Goal: Information Seeking & Learning: Learn about a topic

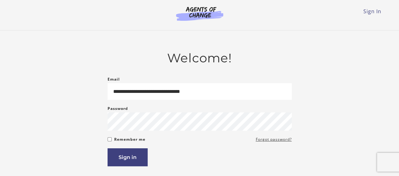
type input "**********"
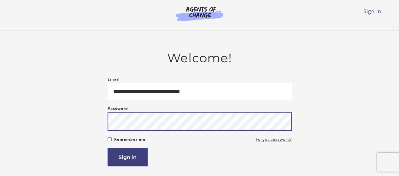
click at [107, 148] on button "Sign in" at bounding box center [127, 157] width 40 height 18
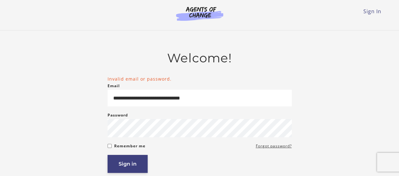
click at [136, 166] on button "Sign in" at bounding box center [127, 164] width 40 height 18
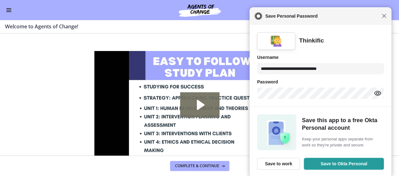
click at [383, 17] on span "Close" at bounding box center [383, 16] width 5 height 5
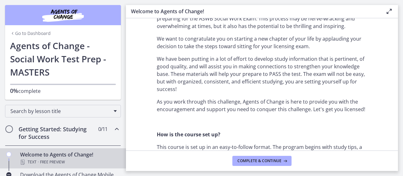
click at [21, 34] on link "Go to Dashboard" at bounding box center [30, 33] width 41 height 6
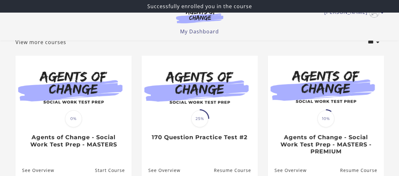
scroll to position [95, 0]
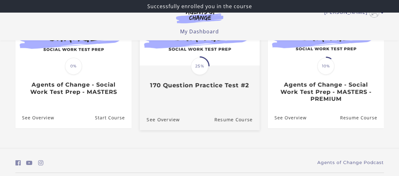
click at [209, 100] on div "Translation missing: en.liquid.partials.dashboard_course_card.progress_descript…" at bounding box center [199, 65] width 120 height 129
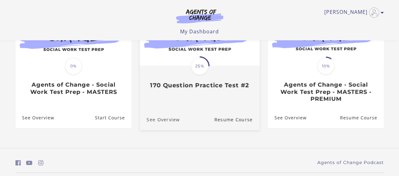
click at [158, 118] on link "See Overview" at bounding box center [159, 119] width 40 height 21
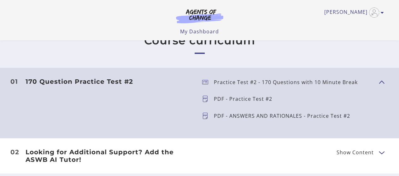
scroll to position [200, 0]
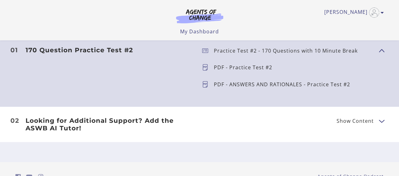
click at [331, 85] on p "PDF - ANSWERS AND RATIONALES - Practice Test #2" at bounding box center [284, 84] width 141 height 5
click at [204, 86] on icon at bounding box center [208, 84] width 12 height 6
click at [386, 52] on div "170 Question Practice Test #2 Show Content Practice Test #2 - 170 Questions wit…" at bounding box center [199, 71] width 378 height 51
click at [383, 52] on button "Show Content" at bounding box center [380, 50] width 5 height 8
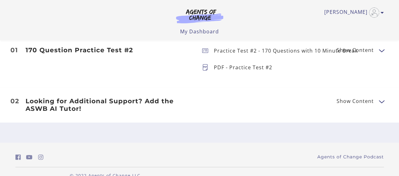
scroll to position [189, 0]
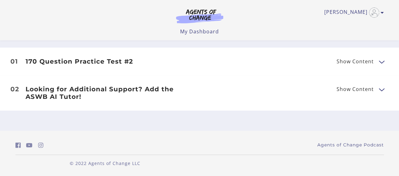
click at [383, 52] on li "01 170 Question Practice Test #2 Show Content Practice Test #2 - 170 Questions …" at bounding box center [199, 62] width 399 height 28
click at [380, 53] on li "01 170 Question Practice Test #2 Show Content Practice Test #2 - 170 Questions …" at bounding box center [199, 62] width 399 height 28
click at [382, 63] on button "Show Content" at bounding box center [380, 62] width 5 height 8
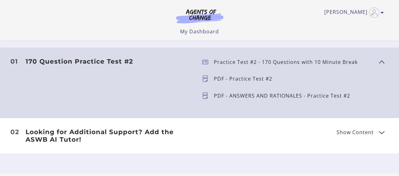
drag, startPoint x: 204, startPoint y: 61, endPoint x: 205, endPoint y: 75, distance: 13.9
click at [204, 62] on icon at bounding box center [208, 62] width 12 height 6
click at [206, 84] on ul "Practice Test #2 - 170 Questions with 10 Minute Break PDF - Practice Test #2 PD…" at bounding box center [285, 83] width 176 height 51
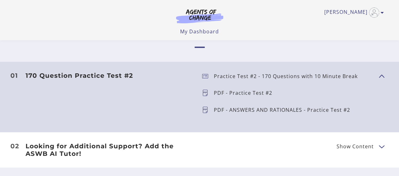
scroll to position [169, 0]
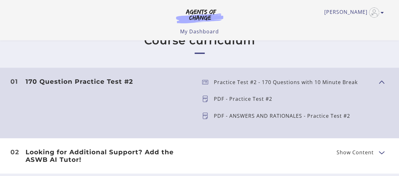
click at [84, 81] on h3 "170 Question Practice Test #2" at bounding box center [109, 82] width 166 height 8
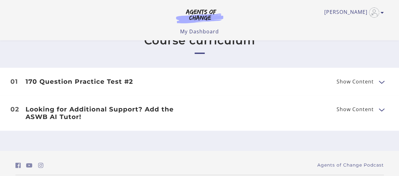
click at [127, 84] on h3 "170 Question Practice Test #2" at bounding box center [109, 82] width 166 height 8
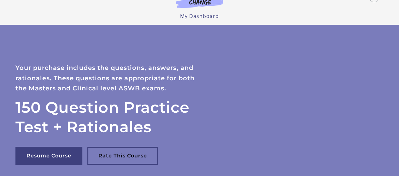
scroll to position [0, 0]
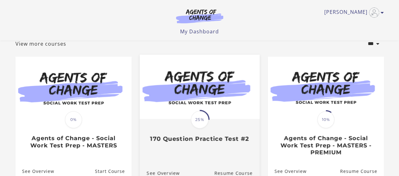
scroll to position [63, 0]
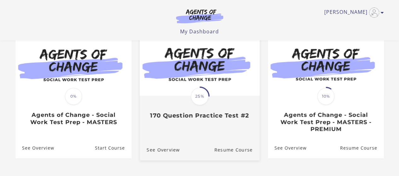
click at [210, 127] on div "Translation missing: en.liquid.partials.dashboard_course_card.progress_descript…" at bounding box center [199, 95] width 120 height 129
click at [157, 150] on link "See Overview" at bounding box center [159, 149] width 40 height 21
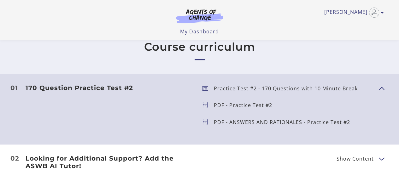
scroll to position [189, 0]
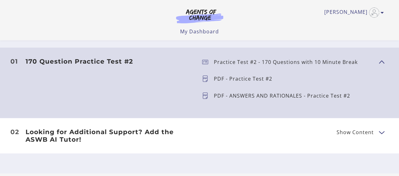
click at [238, 88] on ul "Practice Test #2 - 170 Questions with 10 Minute Break PDF - Practice Test #2 PD…" at bounding box center [285, 83] width 176 height 51
click at [285, 85] on ul "Practice Test #2 - 170 Questions with 10 Minute Break PDF - Practice Test #2 PD…" at bounding box center [285, 83] width 176 height 51
click at [355, 69] on ul "Practice Test #2 - 170 Questions with 10 Minute Break PDF - Practice Test #2 PD…" at bounding box center [285, 83] width 176 height 51
click at [372, 67] on ul "Practice Test #2 - 170 Questions with 10 Minute Break PDF - Practice Test #2 PD…" at bounding box center [285, 83] width 176 height 51
drag, startPoint x: 184, startPoint y: 59, endPoint x: 113, endPoint y: 65, distance: 70.5
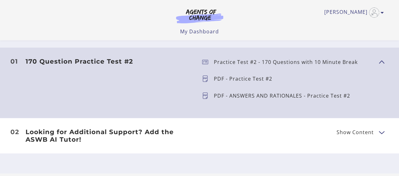
click at [181, 59] on h3 "170 Question Practice Test #2" at bounding box center [109, 62] width 166 height 8
click at [113, 65] on header "170 Question Practice Test #2 Show Content" at bounding box center [108, 78] width 176 height 41
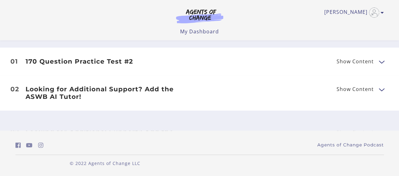
click at [96, 66] on li "01 170 Question Practice Test #2 Show Content Practice Test #2 - 170 Questions …" at bounding box center [199, 62] width 399 height 28
click at [112, 62] on h3 "170 Question Practice Test #2" at bounding box center [109, 62] width 166 height 8
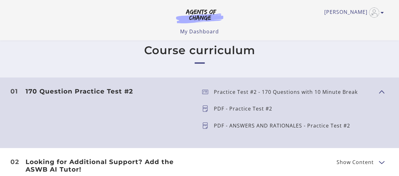
scroll to position [169, 0]
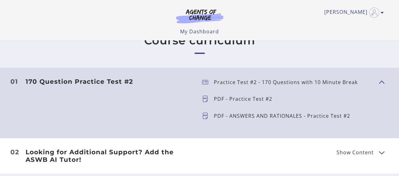
click at [61, 82] on h3 "170 Question Practice Test #2" at bounding box center [109, 82] width 166 height 8
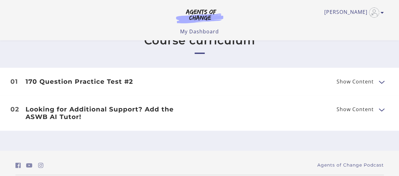
click at [107, 82] on h3 "170 Question Practice Test #2" at bounding box center [109, 82] width 166 height 8
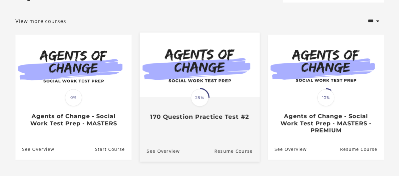
click at [186, 127] on div "Translation missing: en.liquid.partials.dashboard_course_card.progress_descript…" at bounding box center [199, 96] width 120 height 129
click at [201, 104] on span "25%" at bounding box center [200, 98] width 18 height 18
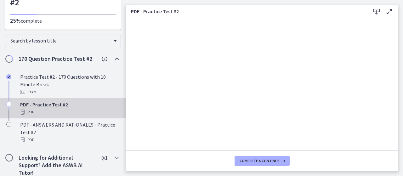
scroll to position [62, 0]
